Goal: Information Seeking & Learning: Find specific page/section

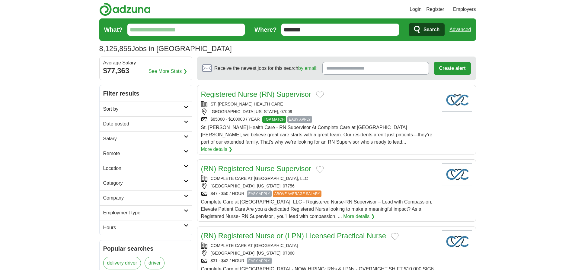
type input "*******"
click at [460, 30] on link "Advanced" at bounding box center [460, 30] width 21 height 12
